Goal: Task Accomplishment & Management: Use online tool/utility

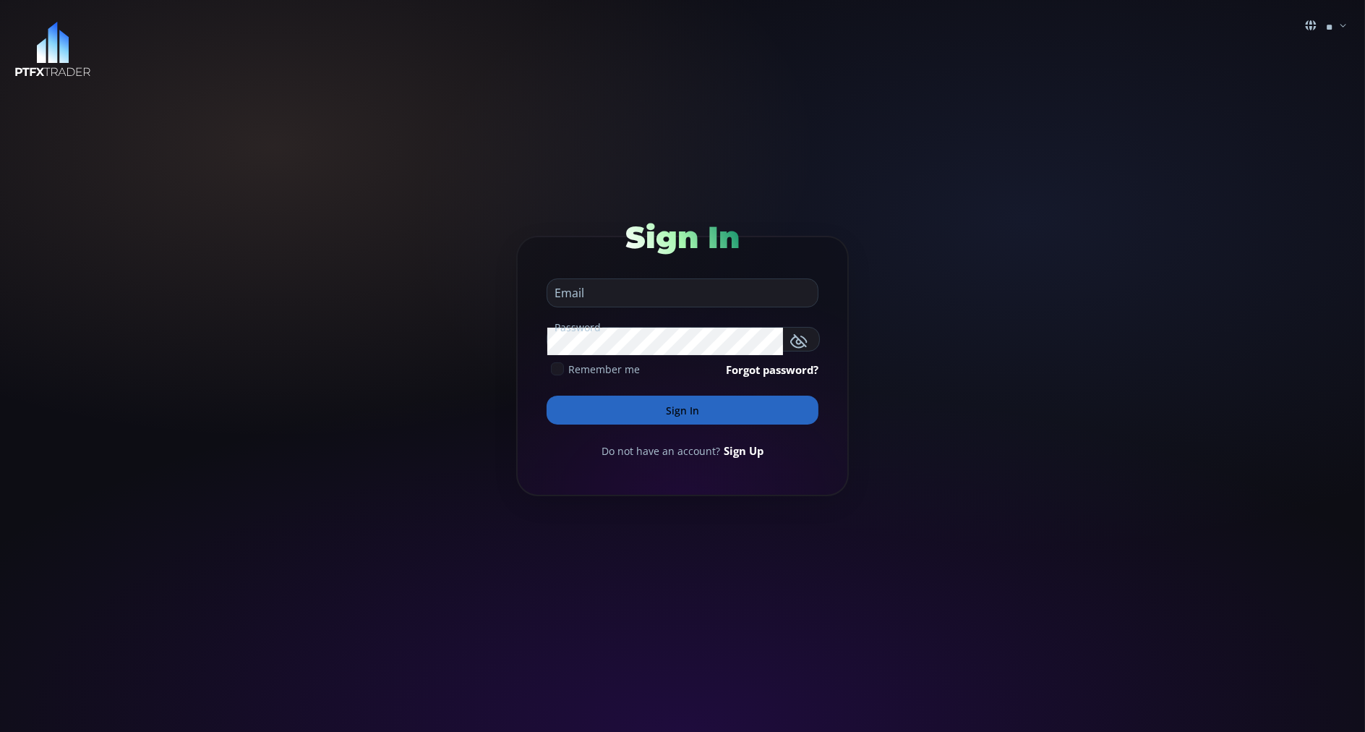
type input "**********"
click at [571, 412] on button "Sign In" at bounding box center [683, 410] width 272 height 29
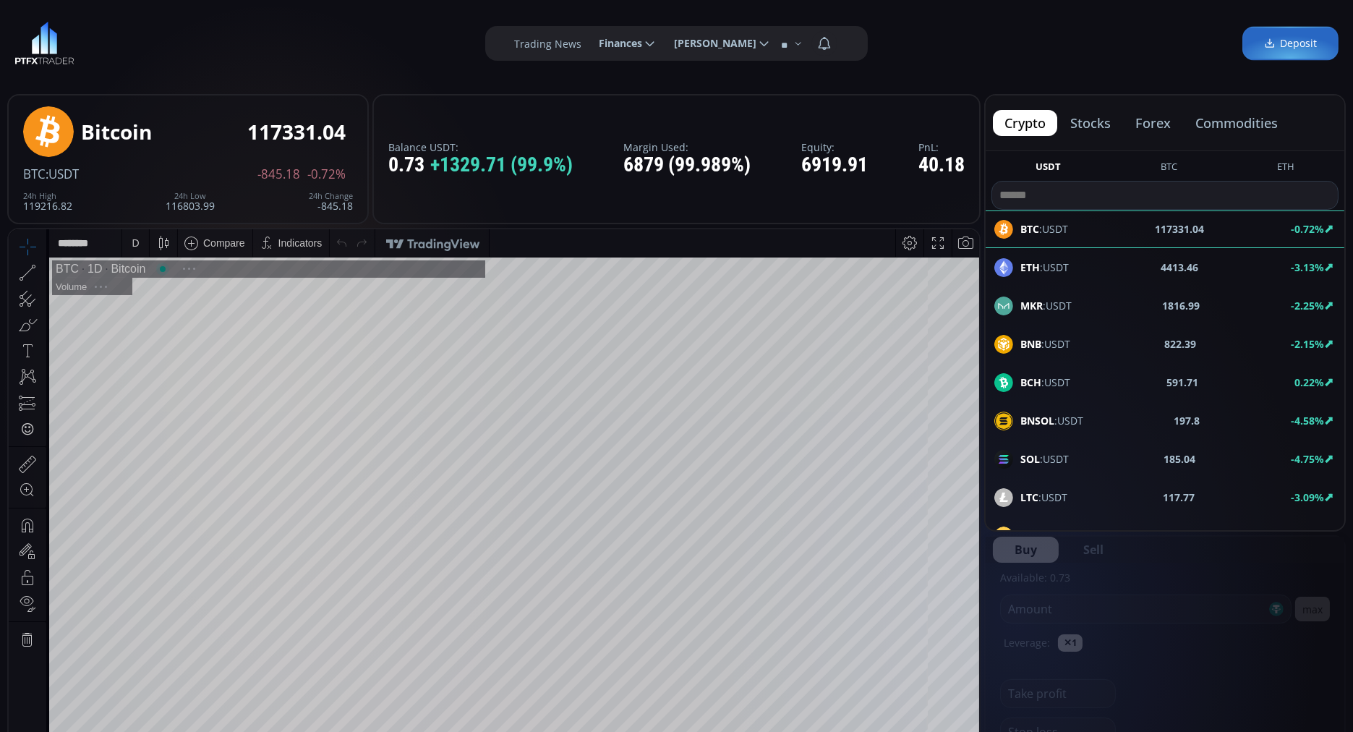
scroll to position [196, 0]
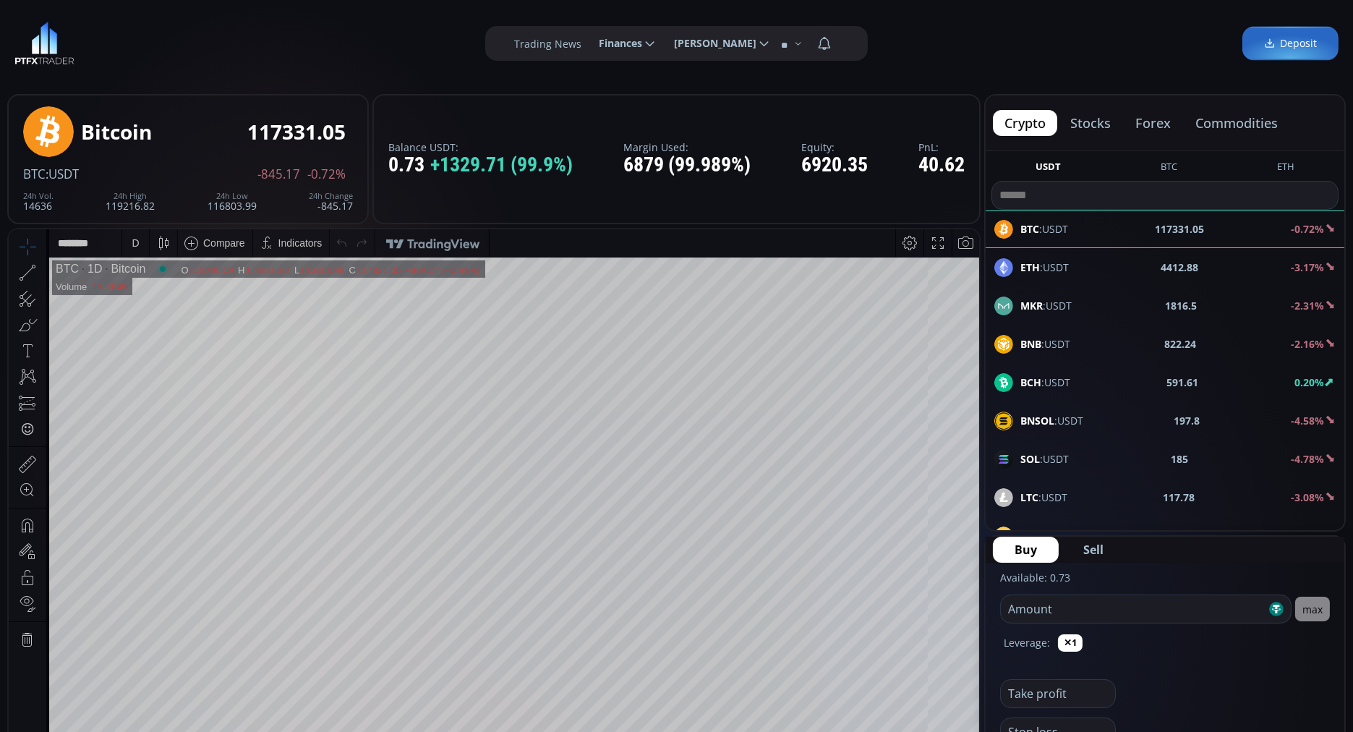
click at [1221, 119] on button "commodities" at bounding box center [1237, 123] width 106 height 26
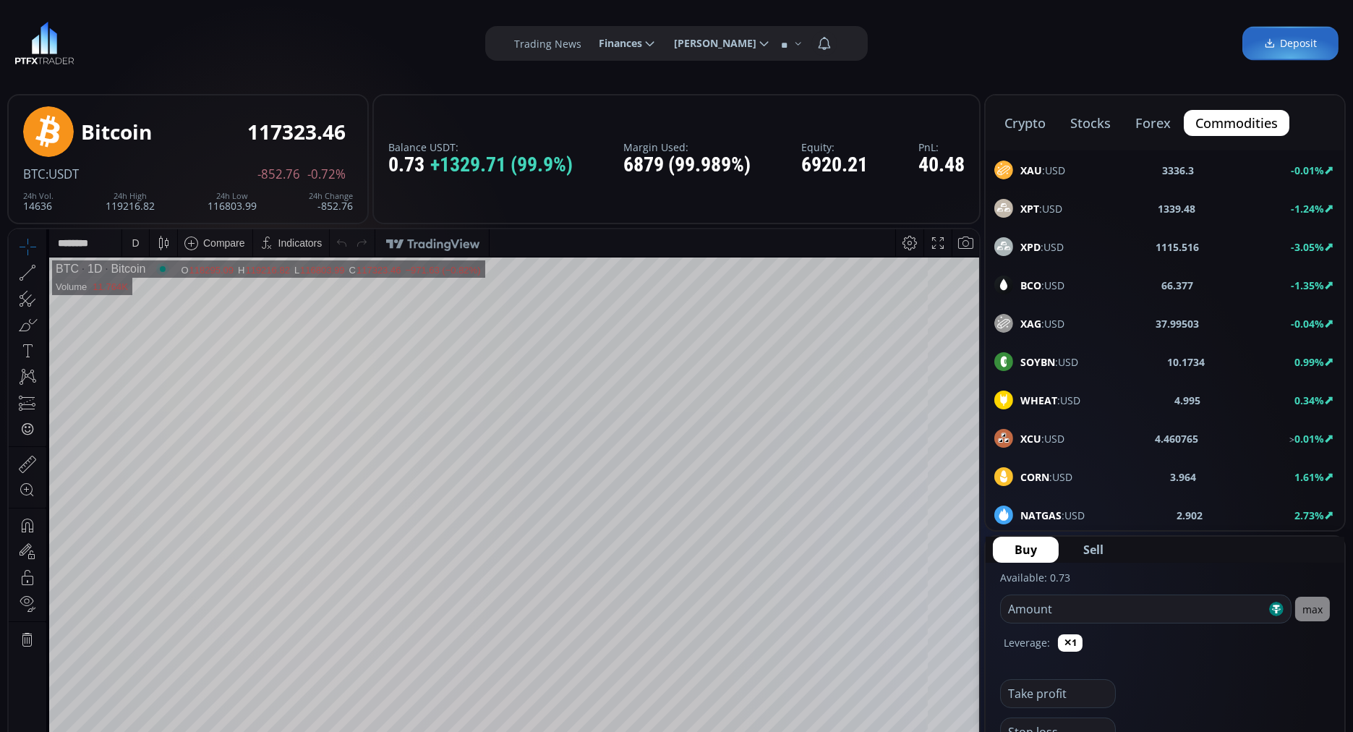
click at [1017, 169] on div "XAU :USD" at bounding box center [1029, 170] width 71 height 19
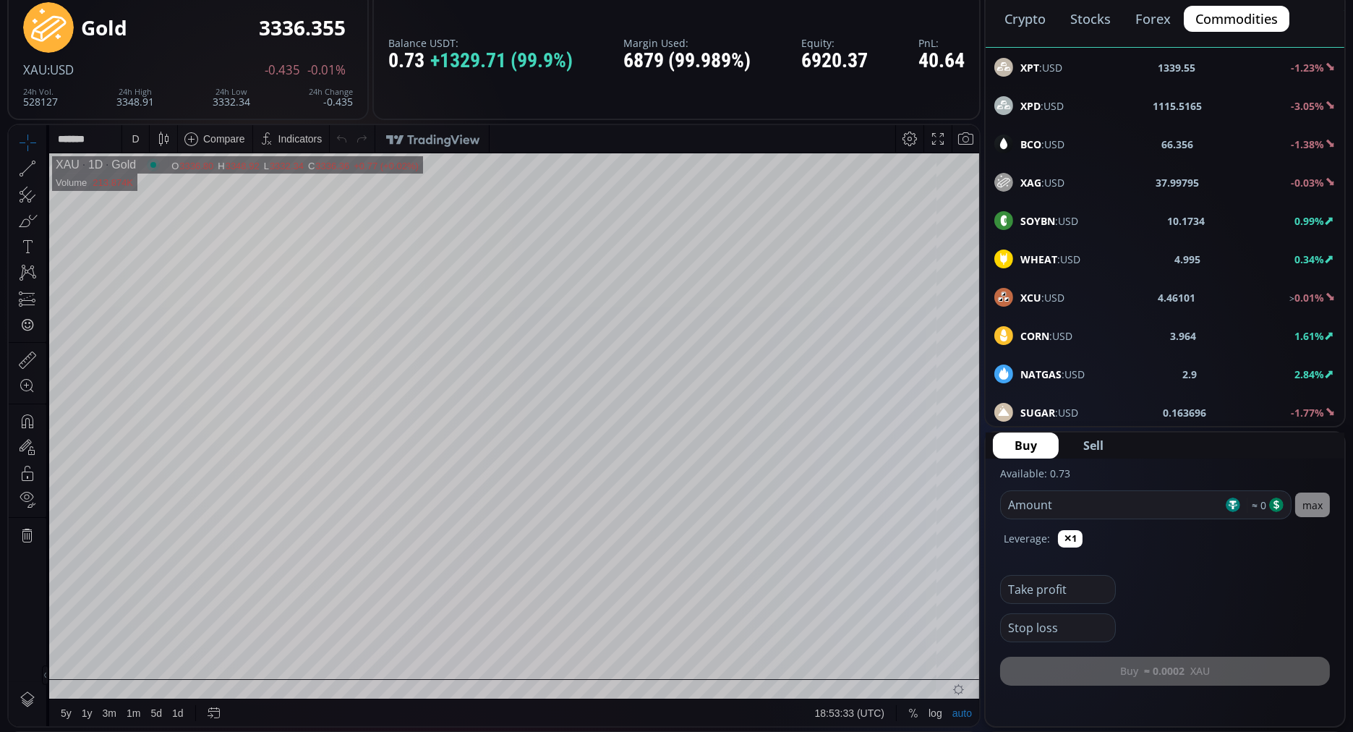
scroll to position [103, 0]
